Goal: Task Accomplishment & Management: Manage account settings

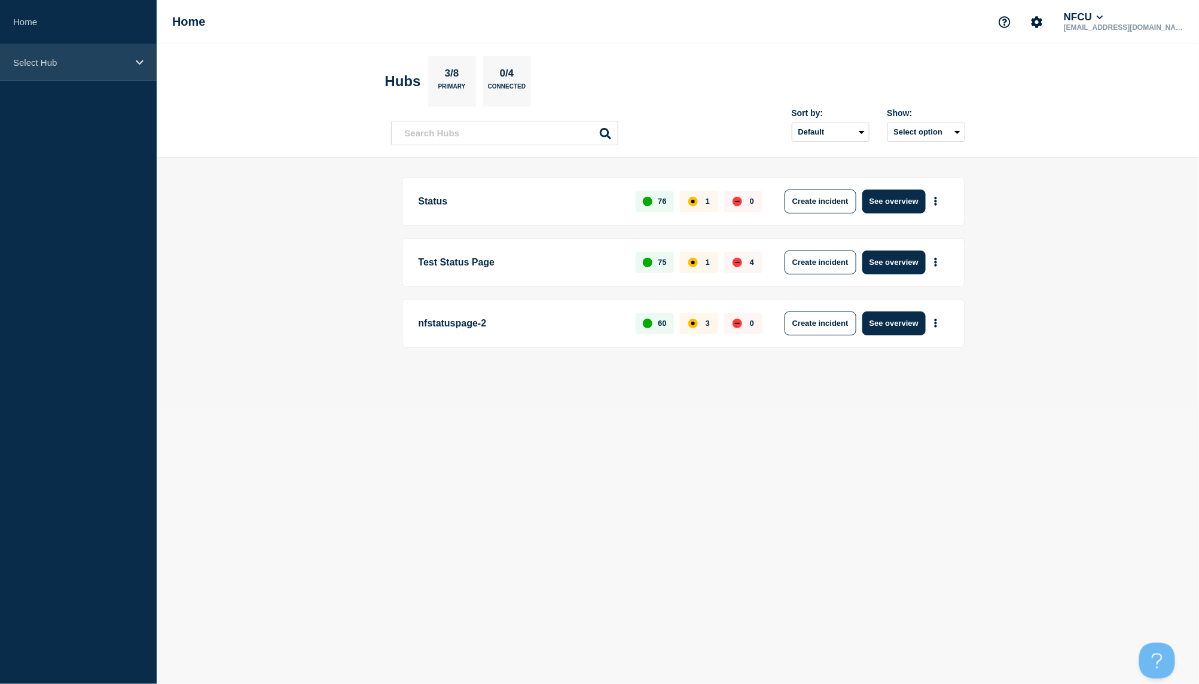
click at [129, 63] on div "Select Hub" at bounding box center [78, 62] width 157 height 36
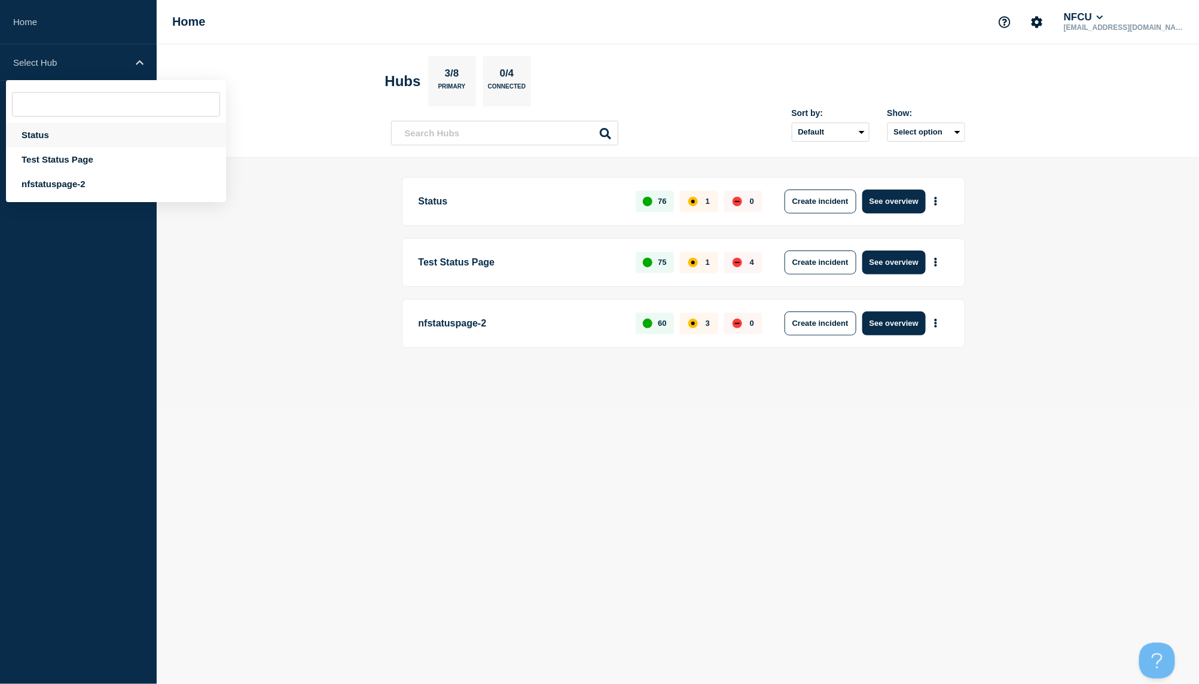
click at [84, 140] on div "Status" at bounding box center [116, 135] width 220 height 25
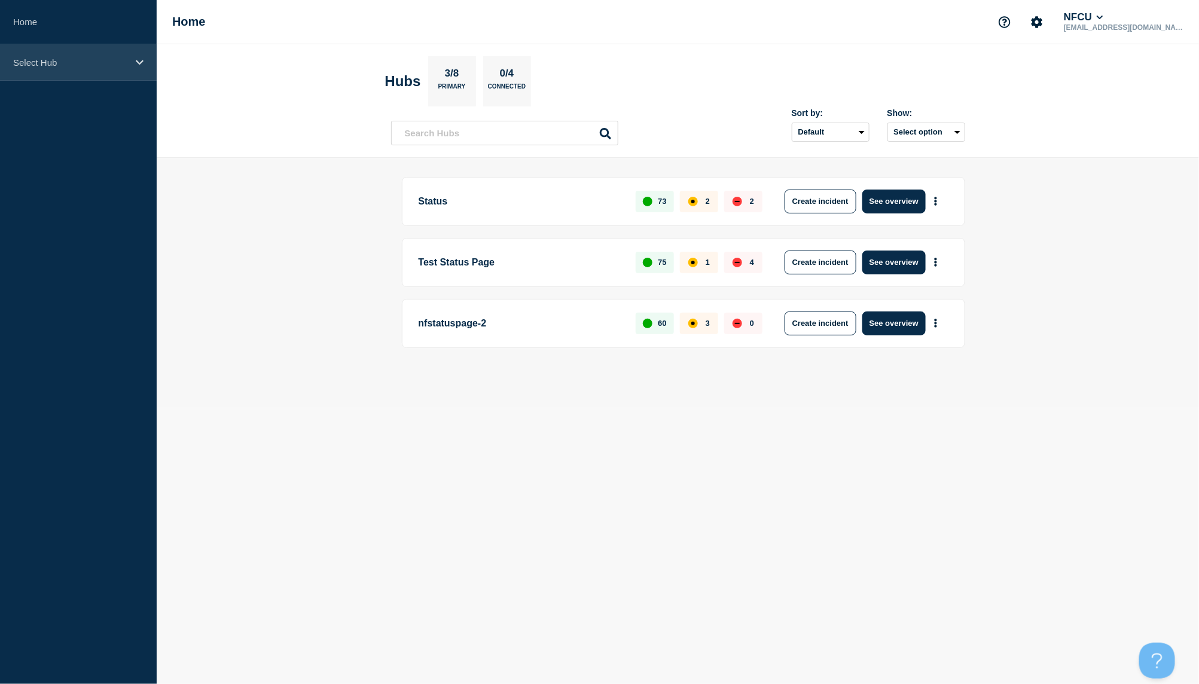
click at [71, 75] on div "Select Hub" at bounding box center [78, 62] width 157 height 36
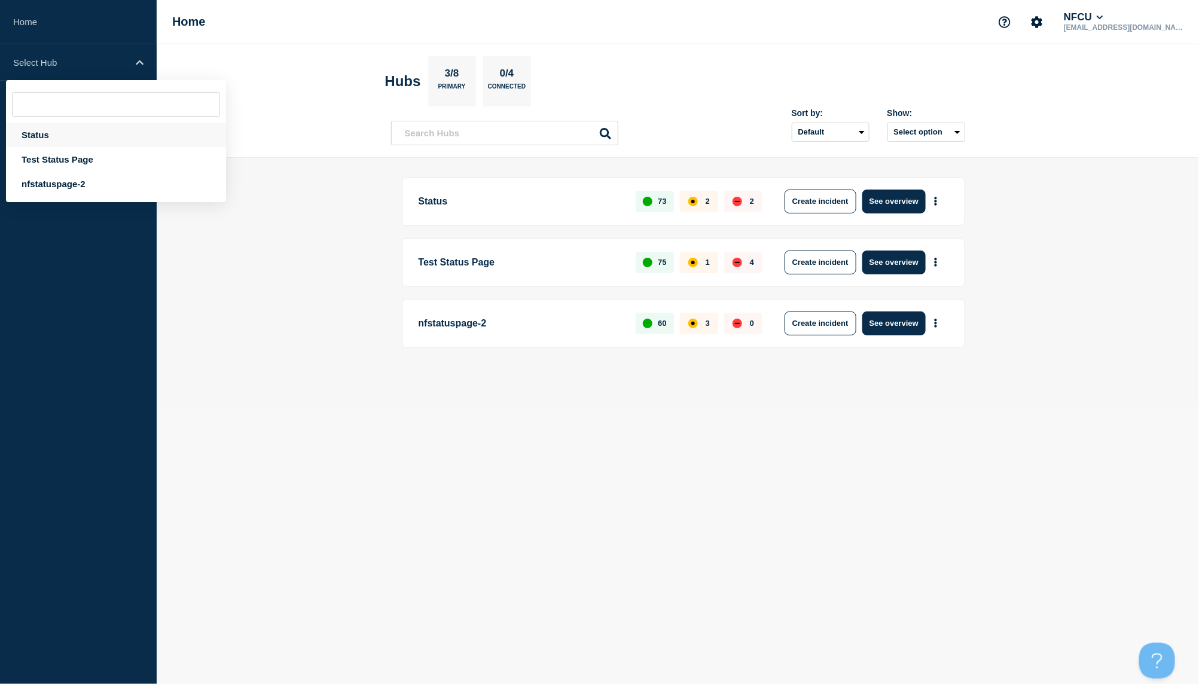
click at [62, 130] on div "Status" at bounding box center [116, 135] width 220 height 25
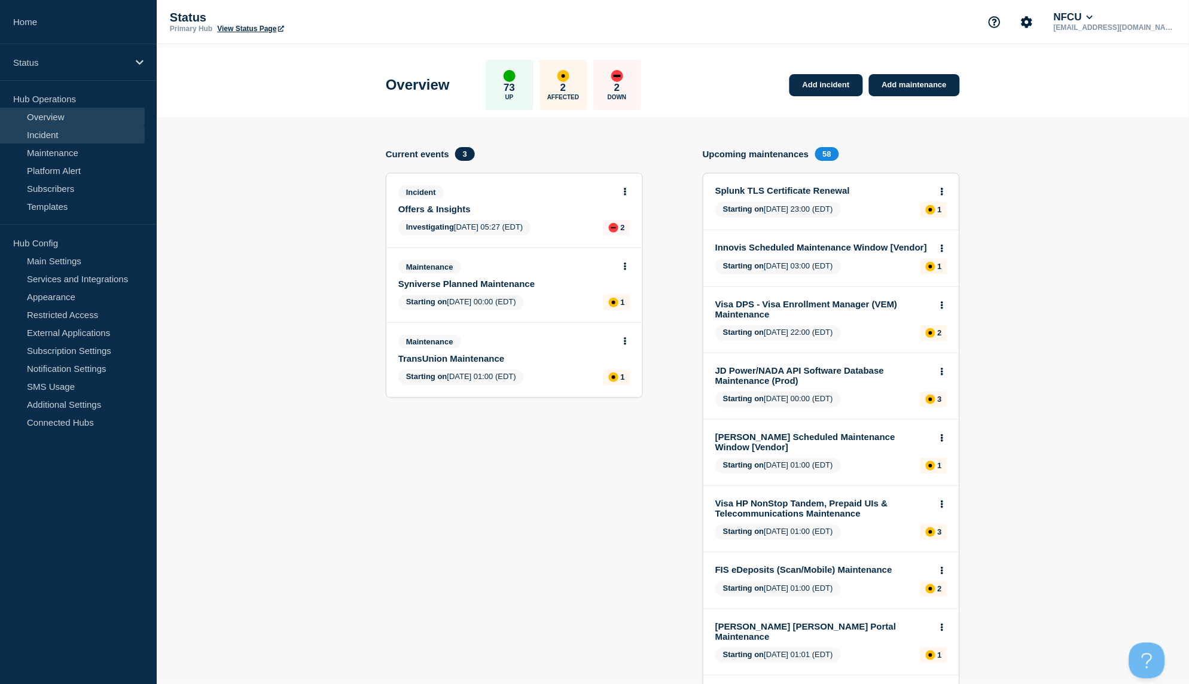
click at [51, 128] on link "Incident" at bounding box center [72, 135] width 145 height 18
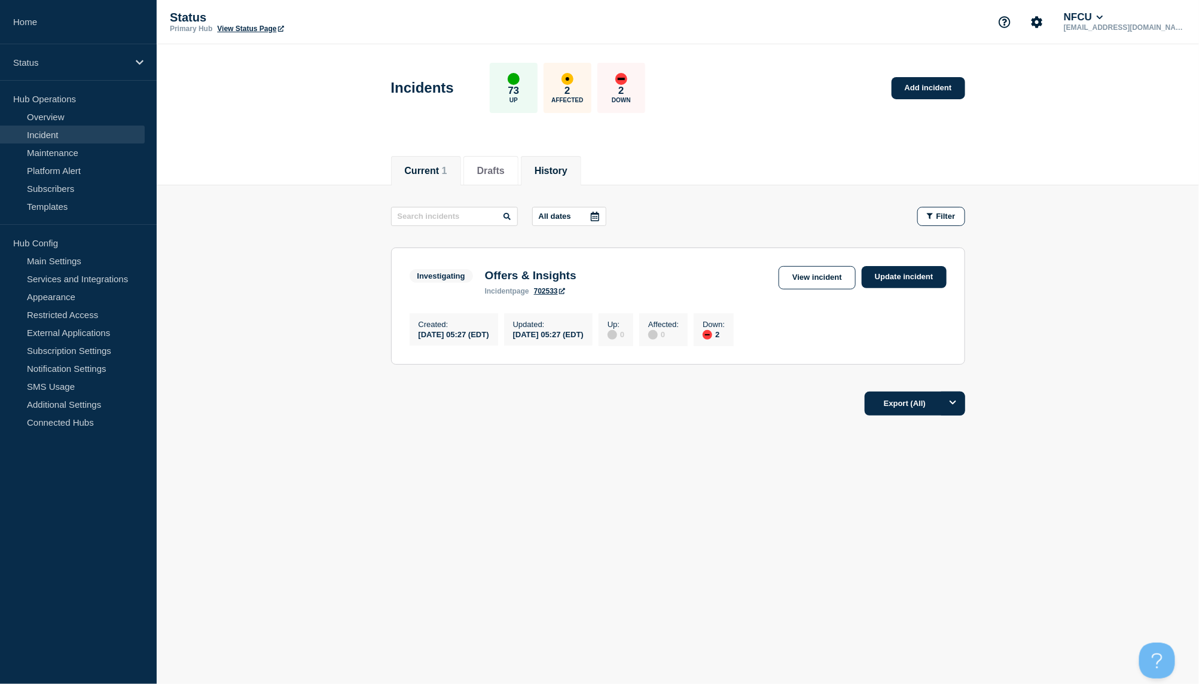
click at [564, 166] on button "History" at bounding box center [551, 171] width 33 height 11
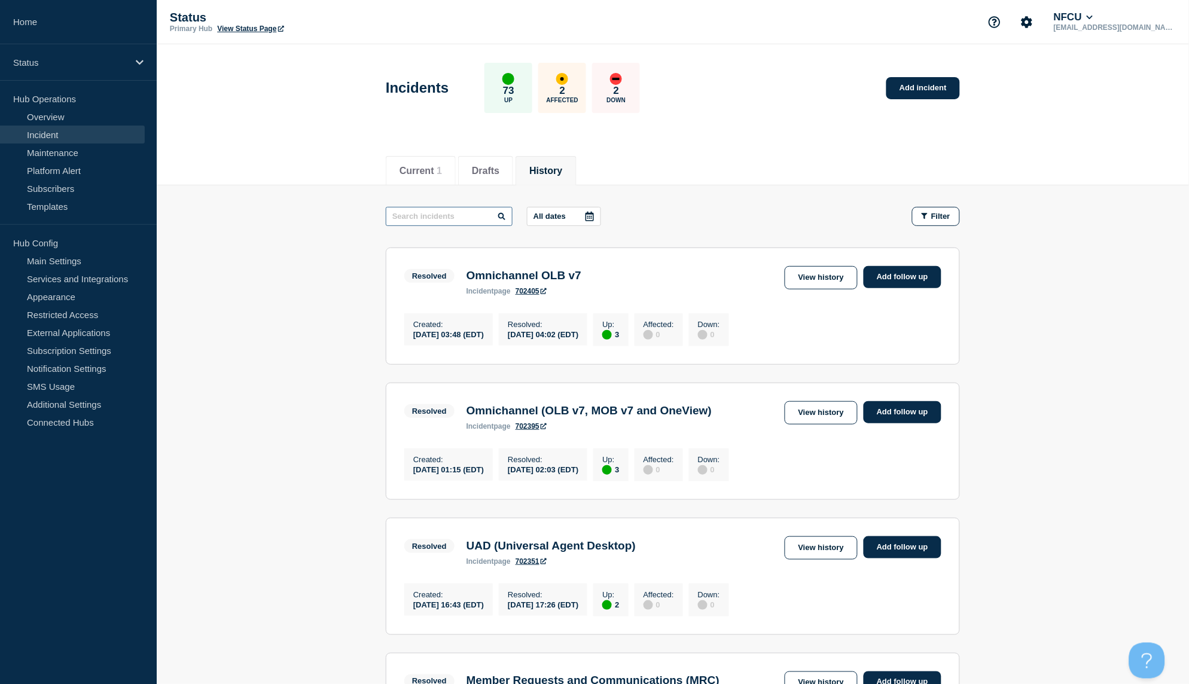
click at [453, 214] on input "text" at bounding box center [449, 216] width 127 height 19
type input "insights"
click at [816, 283] on link "View history" at bounding box center [821, 277] width 73 height 23
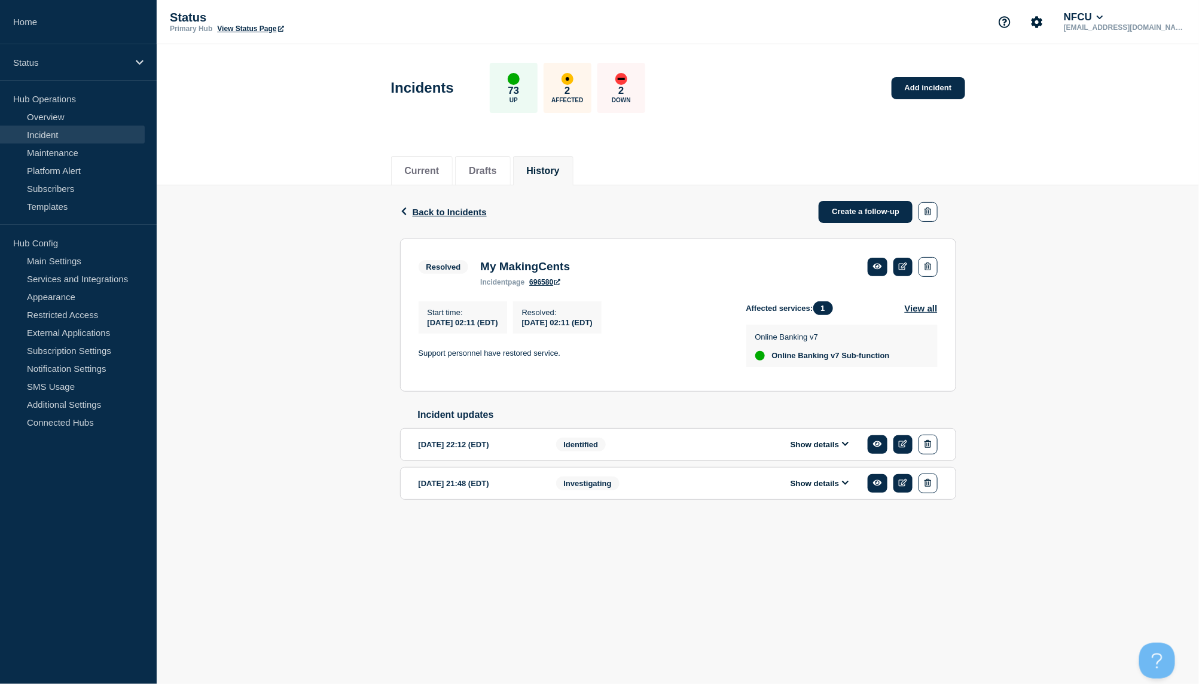
click at [798, 446] on button "Show details" at bounding box center [820, 445] width 66 height 10
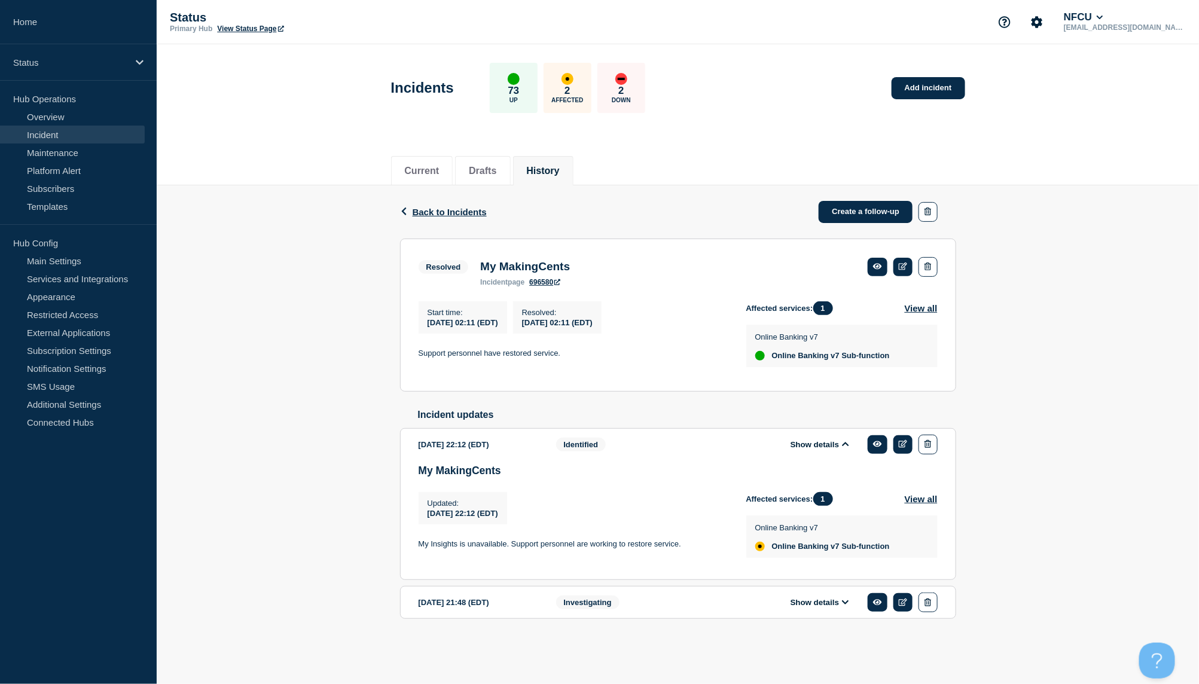
drag, startPoint x: 264, startPoint y: 408, endPoint x: 260, endPoint y: 401, distance: 8.6
click at [264, 407] on div "Back Back to Incidents Create a follow-up Resolved My MakingCents Start time [D…" at bounding box center [678, 421] width 1043 height 472
click at [837, 606] on button "Show details" at bounding box center [820, 603] width 66 height 10
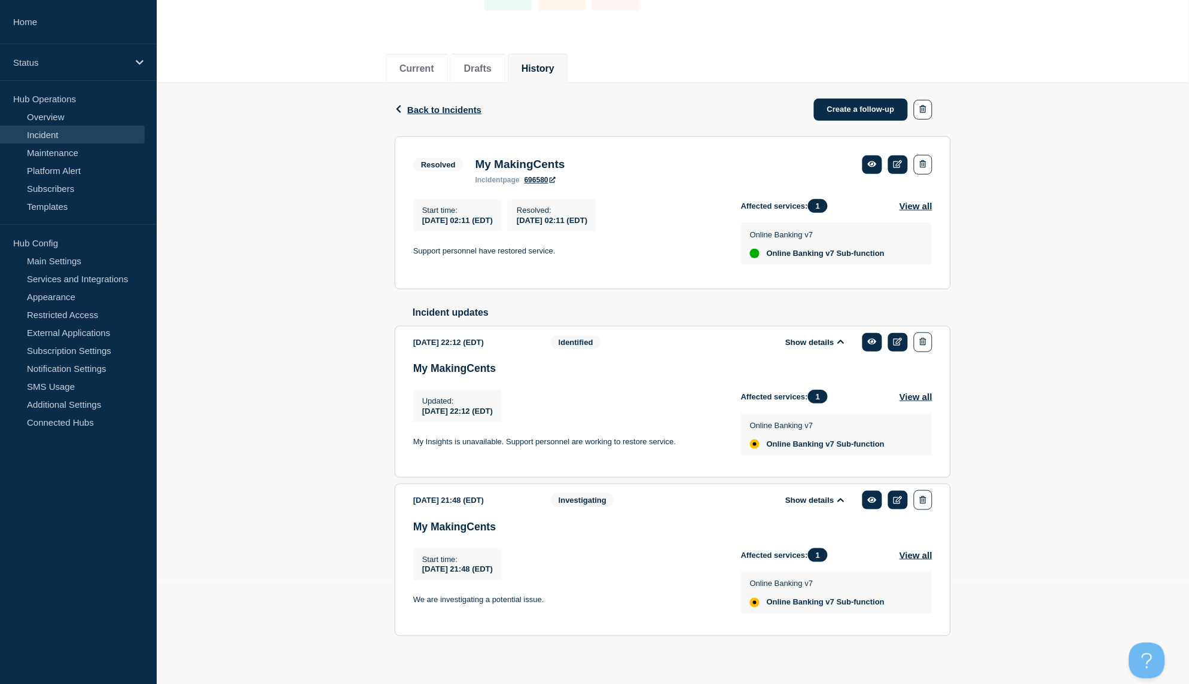
scroll to position [116, 0]
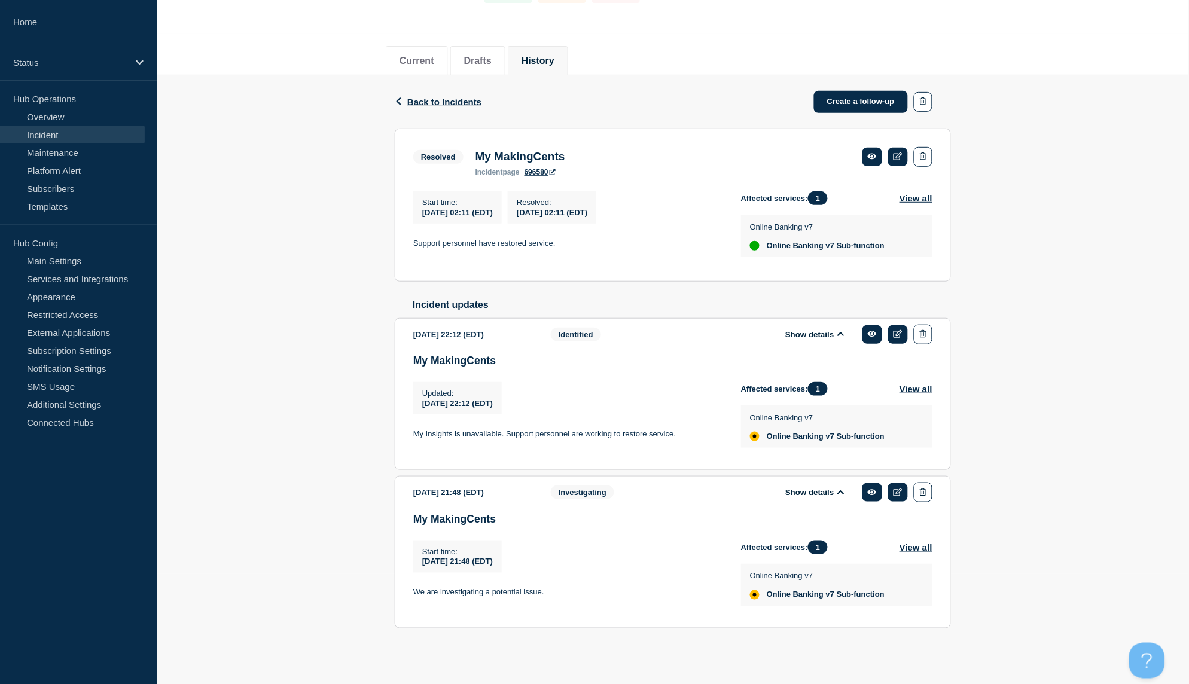
click at [58, 132] on link "Incident" at bounding box center [72, 135] width 145 height 18
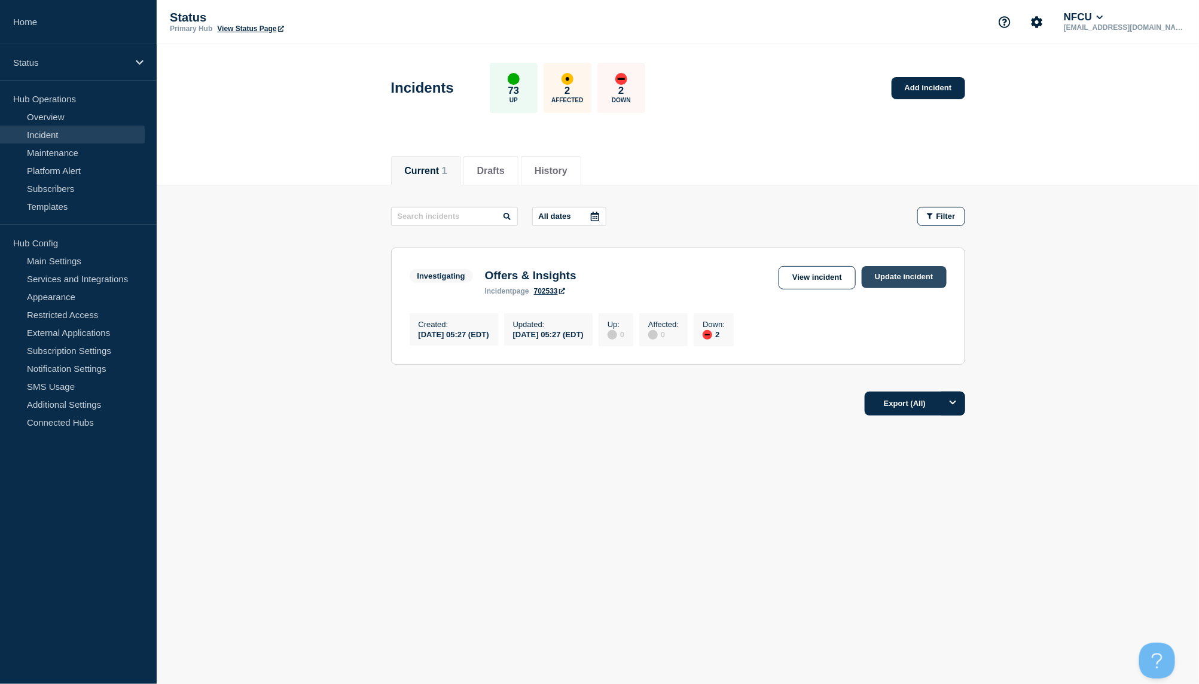
click at [890, 282] on link "Update incident" at bounding box center [904, 277] width 85 height 22
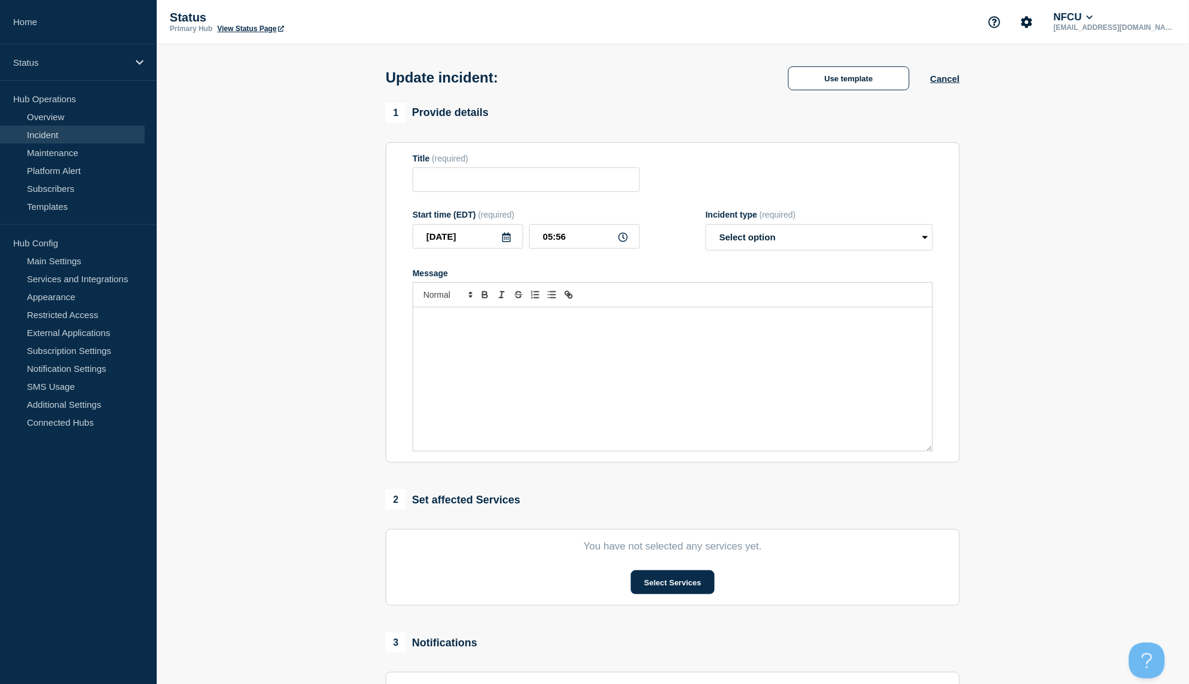
type input "Offers & Insights"
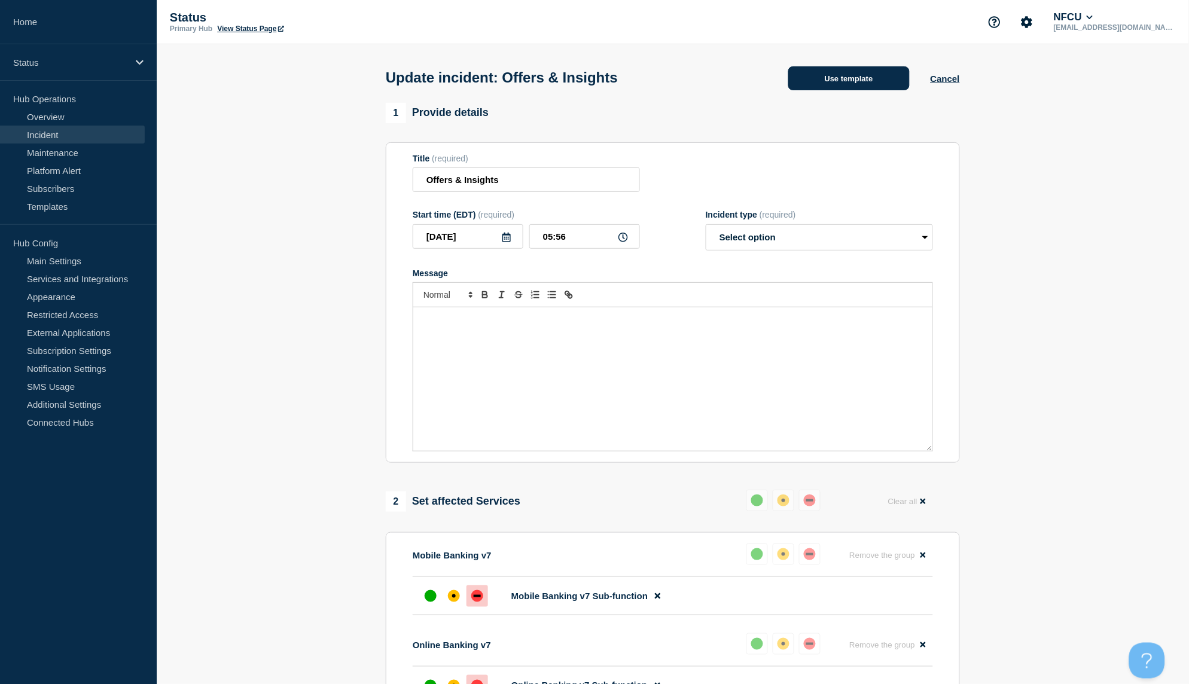
click at [850, 85] on button "Use template" at bounding box center [848, 78] width 121 height 24
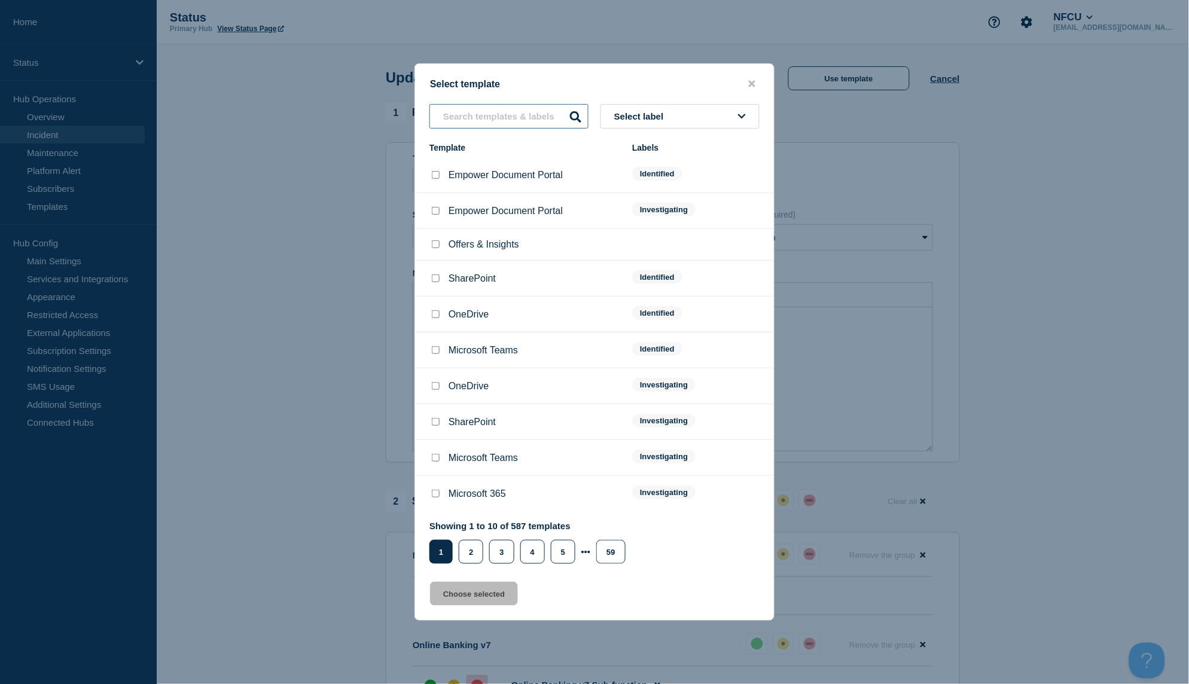
click at [499, 118] on input "text" at bounding box center [508, 116] width 159 height 25
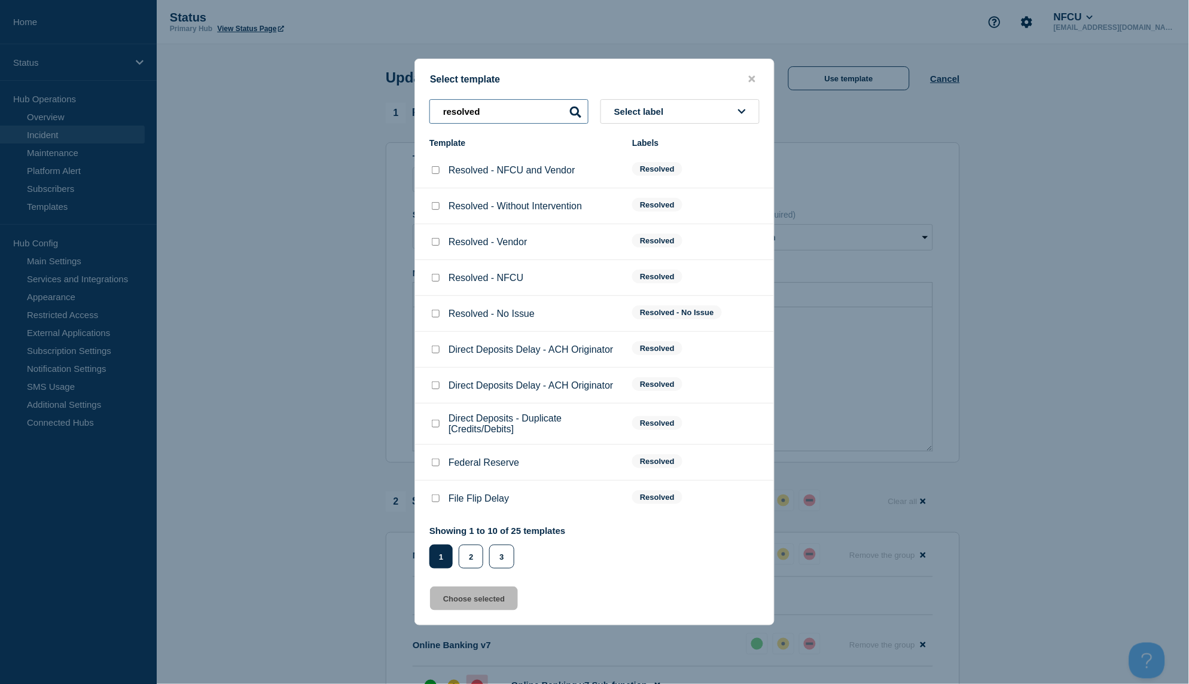
type input "resolved"
click at [435, 208] on input "Resolved - Without Intervention checkbox" at bounding box center [436, 206] width 8 height 8
checkbox input "true"
click at [481, 597] on button "Choose selected" at bounding box center [474, 599] width 88 height 24
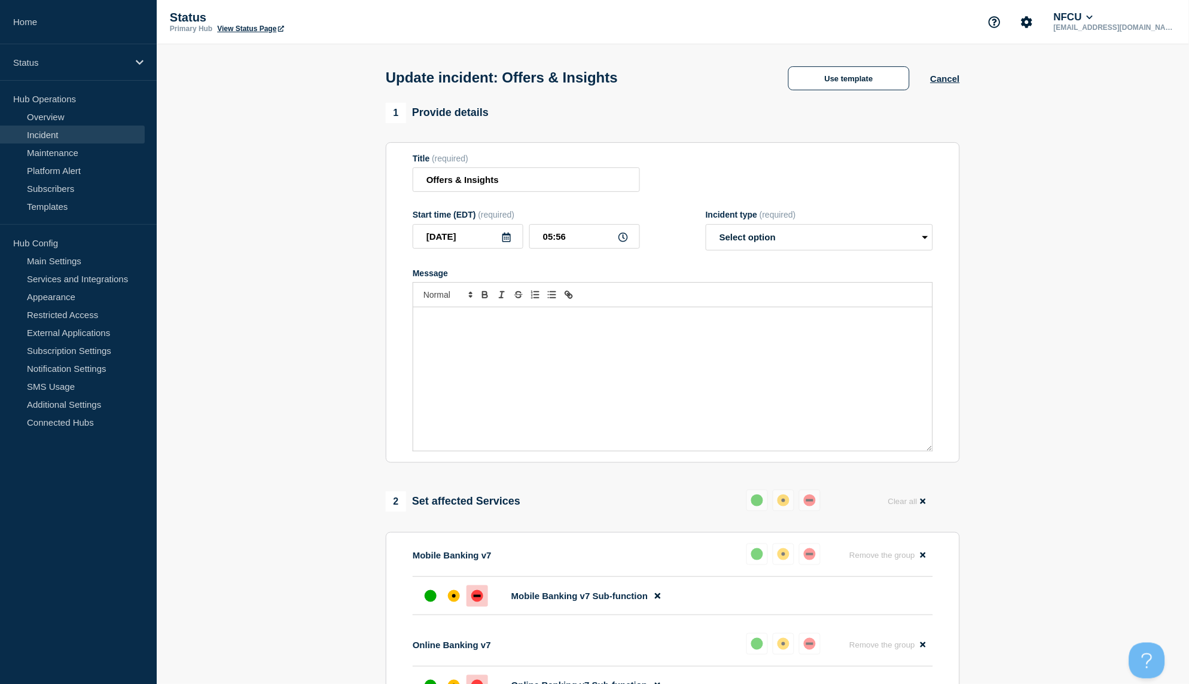
select select "resolved"
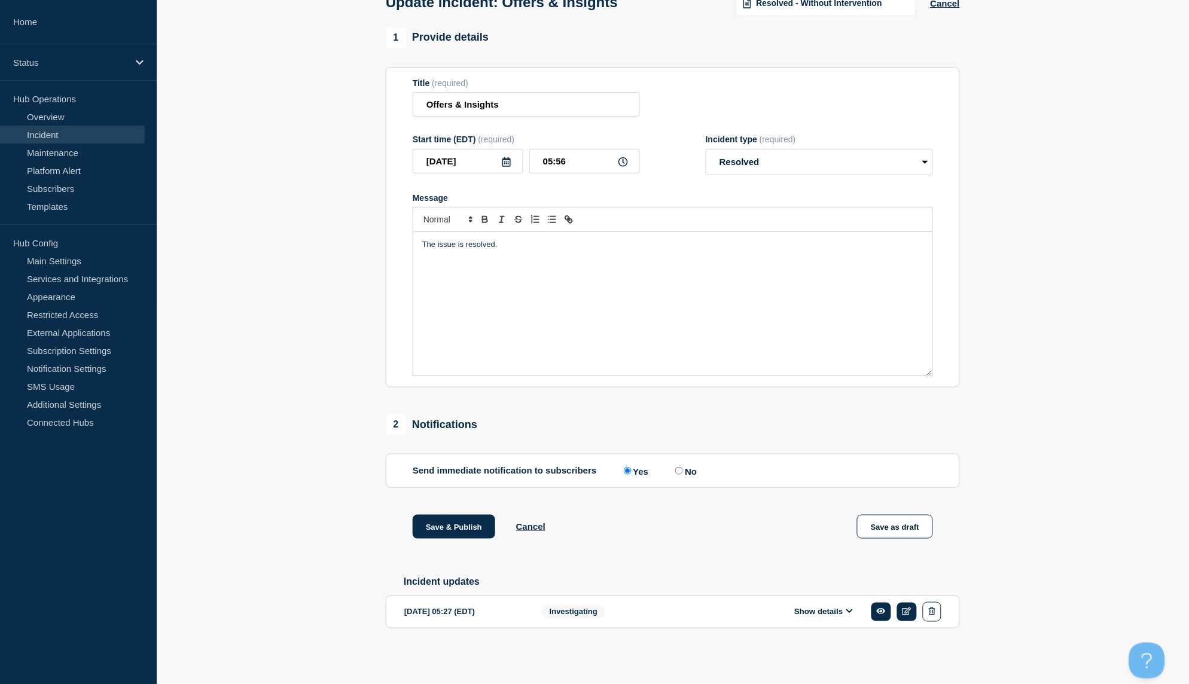
scroll to position [81, 0]
click at [679, 468] on input "No" at bounding box center [679, 471] width 8 height 8
radio input "true"
radio input "false"
click at [465, 530] on button "Save & Publish" at bounding box center [454, 527] width 83 height 24
